Goal: Find specific page/section: Find specific page/section

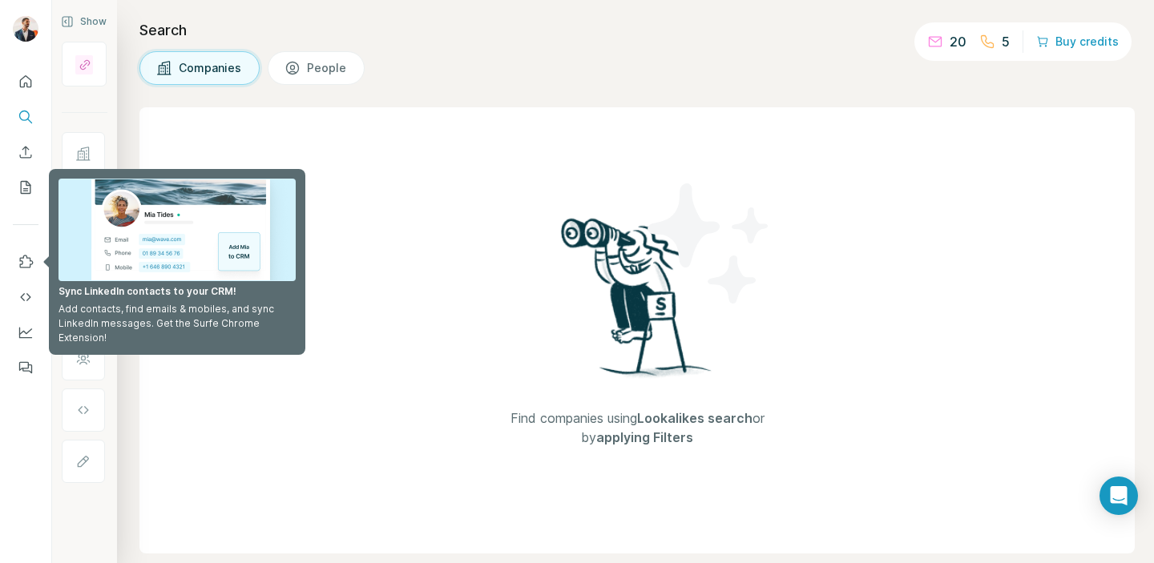
click at [421, 93] on div "Search Companies People Find companies using Lookalikes search or by applying F…" at bounding box center [635, 281] width 1037 height 563
click at [14, 250] on button "Use Surfe on LinkedIn" at bounding box center [26, 262] width 26 height 29
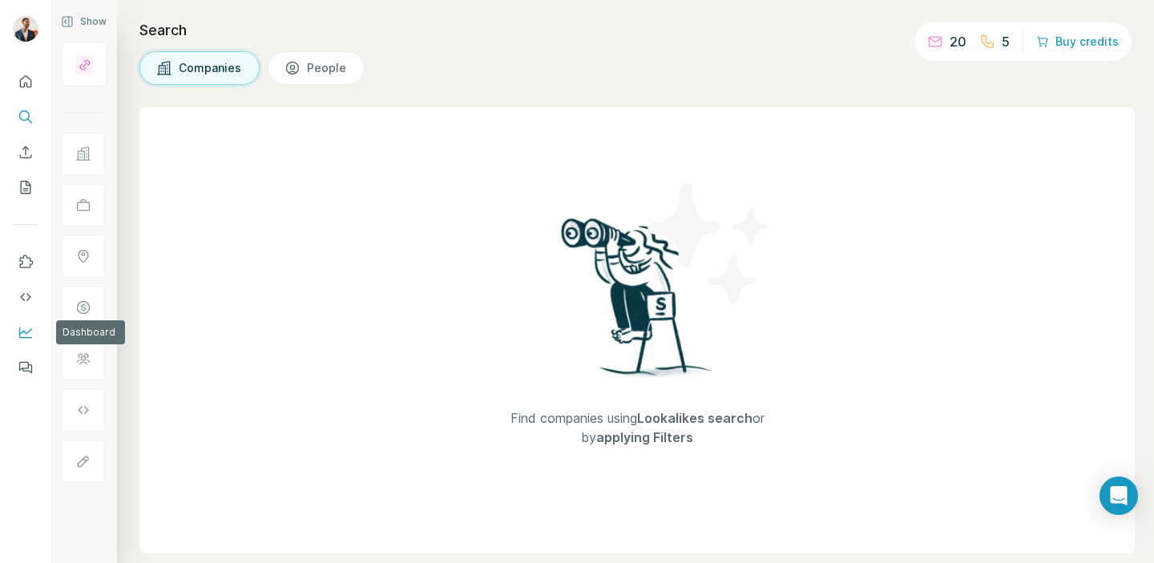
click at [25, 336] on icon "Dashboard" at bounding box center [26, 332] width 16 height 16
click at [29, 159] on icon "Enrich CSV" at bounding box center [26, 152] width 16 height 16
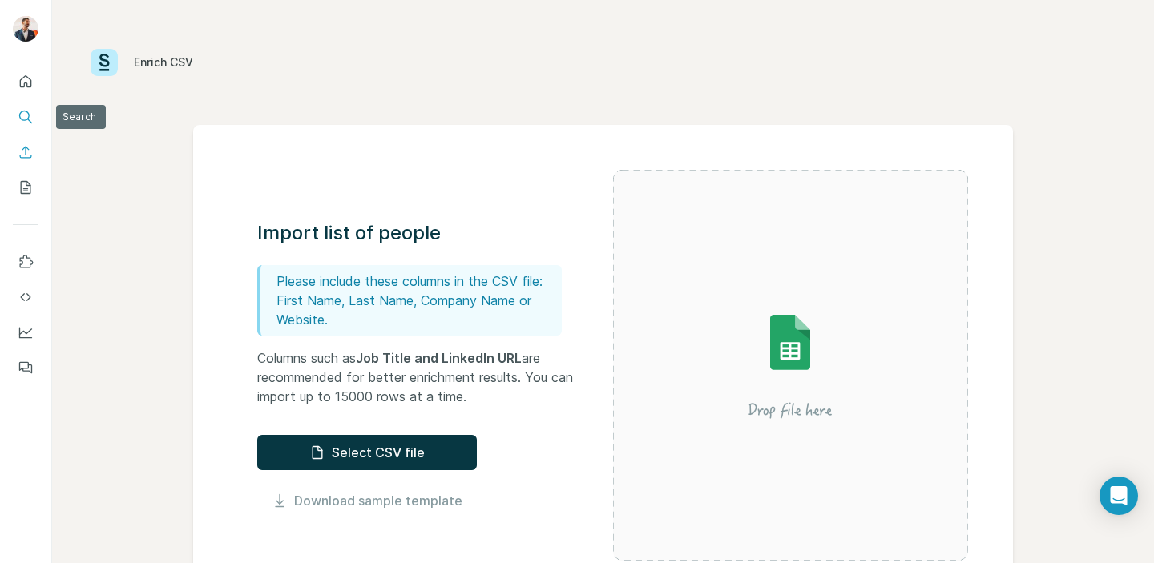
click at [28, 113] on icon "Search" at bounding box center [24, 116] width 10 height 10
